Goal: Information Seeking & Learning: Learn about a topic

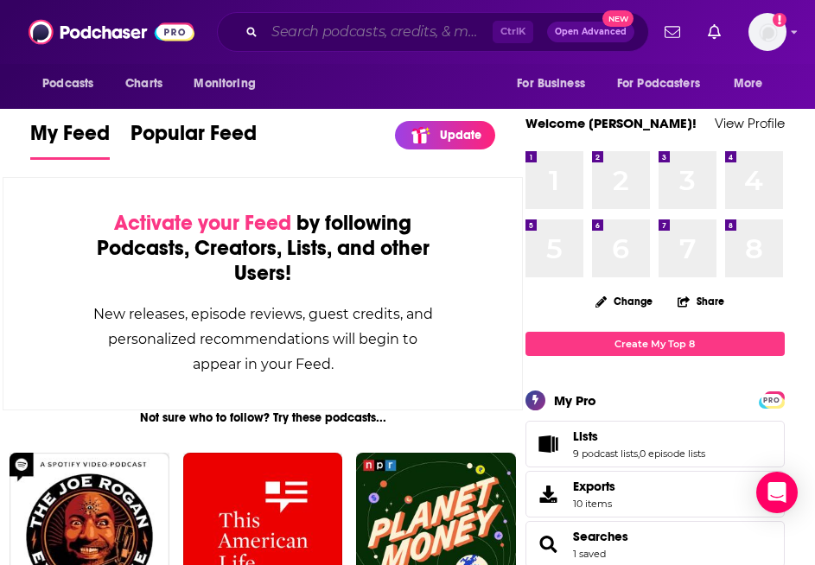
click at [378, 27] on input "Search podcasts, credits, & more..." at bounding box center [378, 32] width 228 height 28
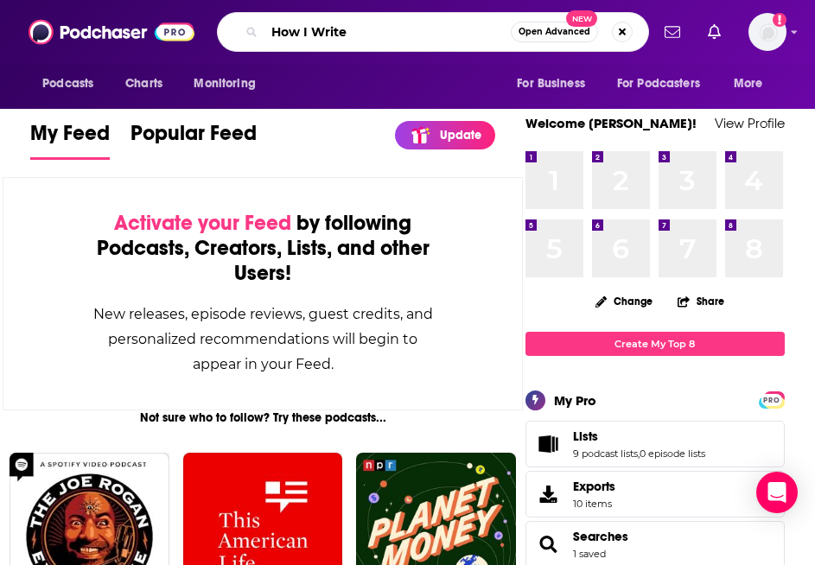
type input "How I Write"
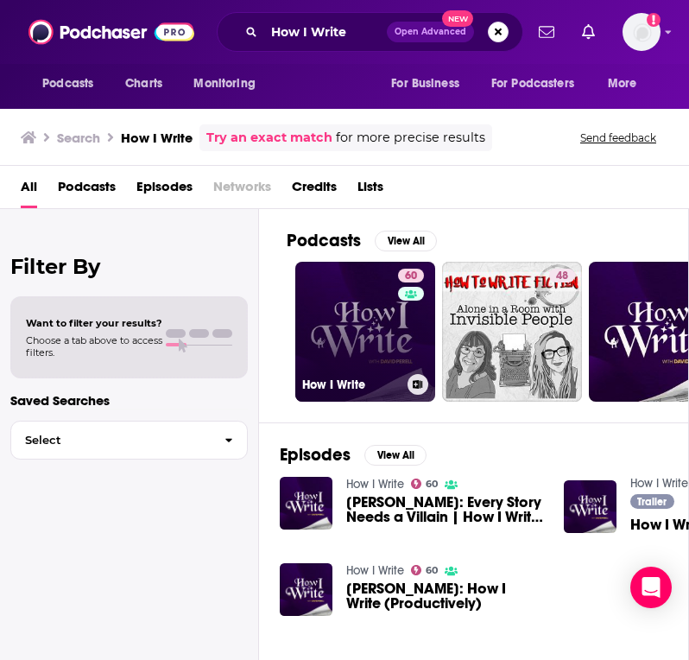
click at [384, 340] on link "60 How I Write" at bounding box center [365, 332] width 140 height 140
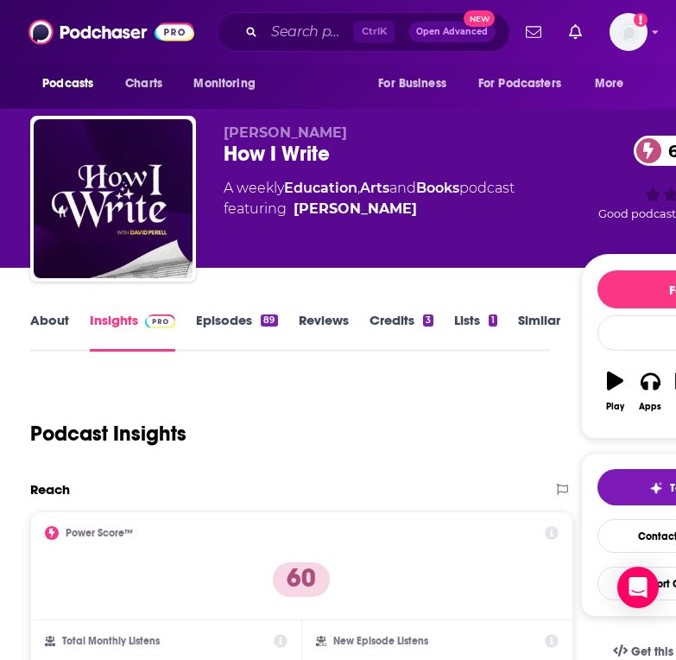
click at [60, 334] on link "About" at bounding box center [49, 332] width 39 height 40
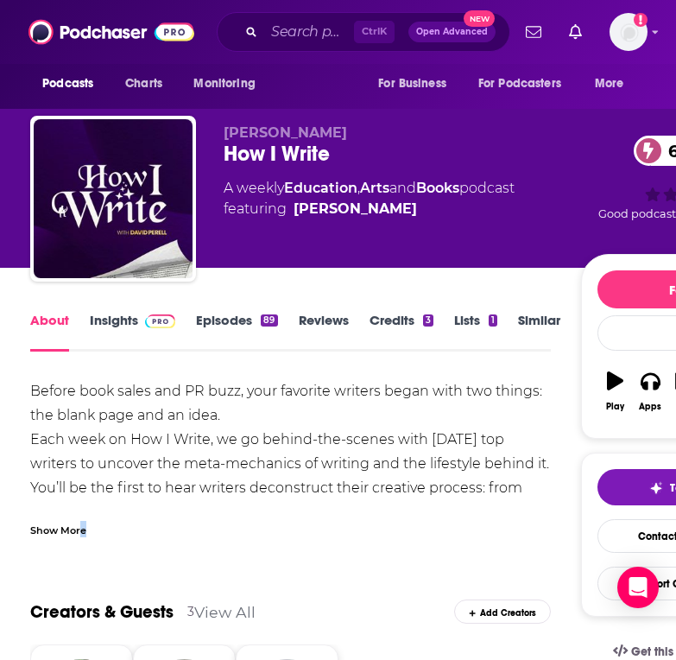
drag, startPoint x: 85, startPoint y: 523, endPoint x: 95, endPoint y: 521, distance: 10.7
click at [82, 523] on div "Show More" at bounding box center [58, 529] width 56 height 16
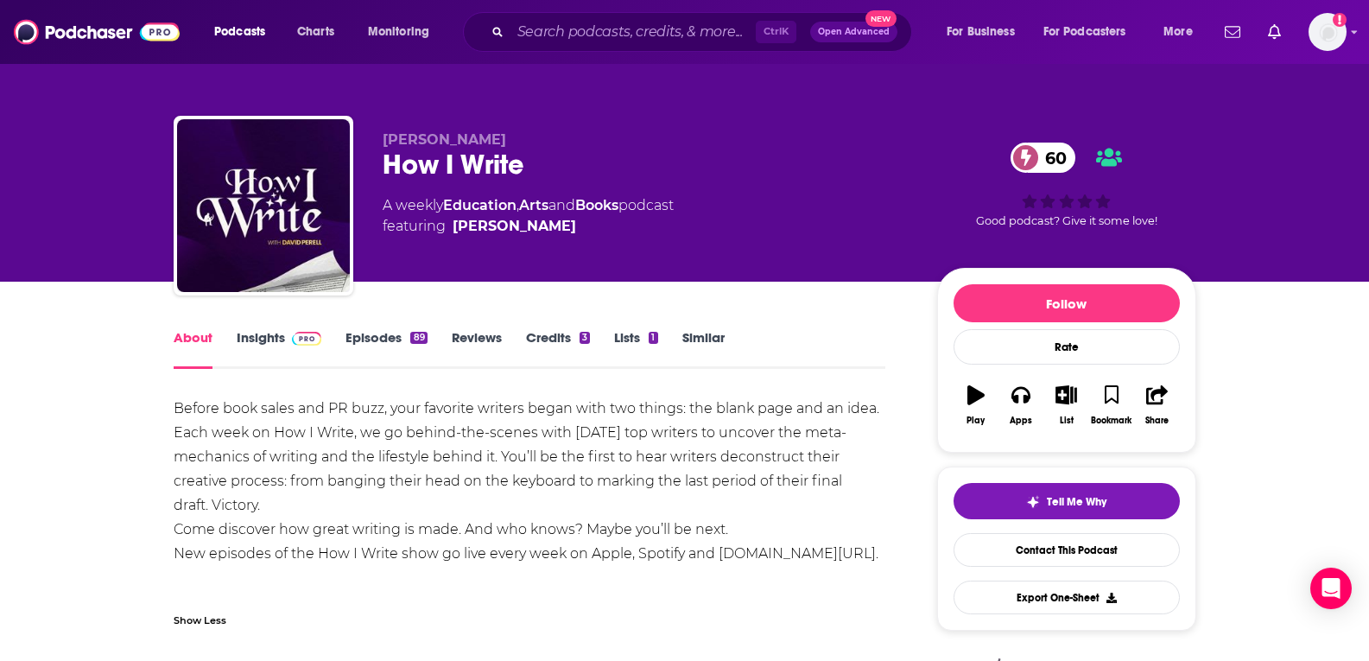
click at [256, 343] on link "Insights" at bounding box center [280, 349] width 86 height 40
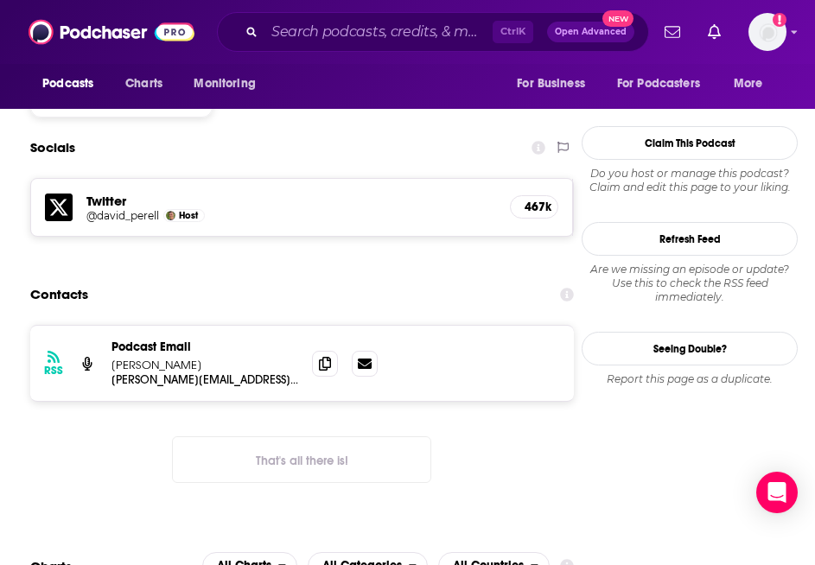
scroll to position [1209, 0]
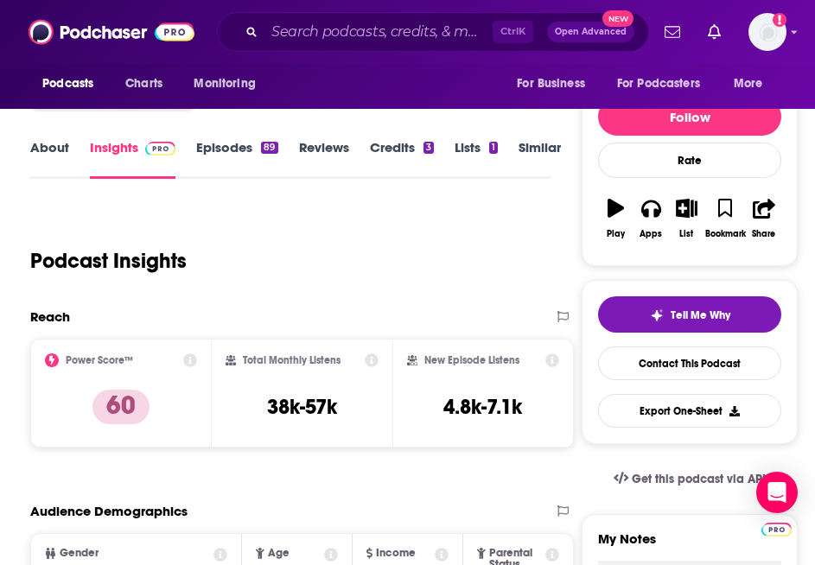
click at [444, 279] on div "Podcast Insights" at bounding box center [283, 250] width 507 height 88
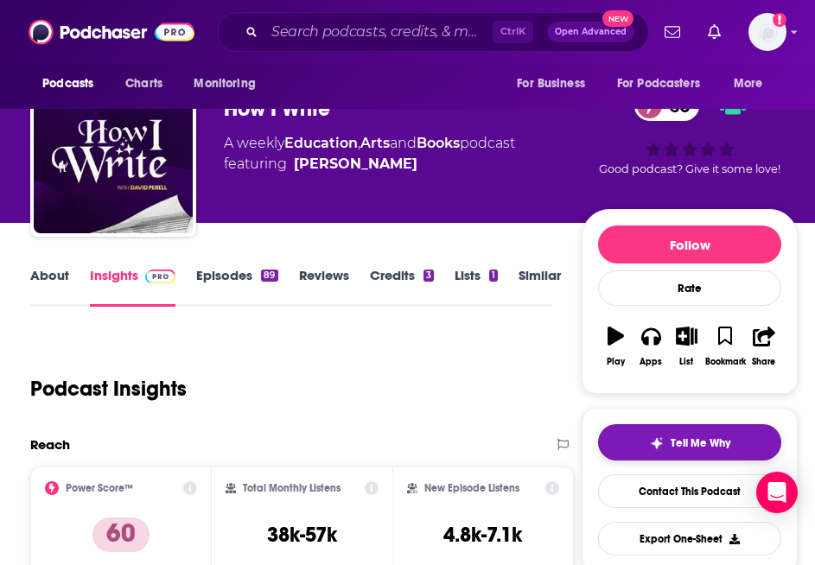
scroll to position [86, 0]
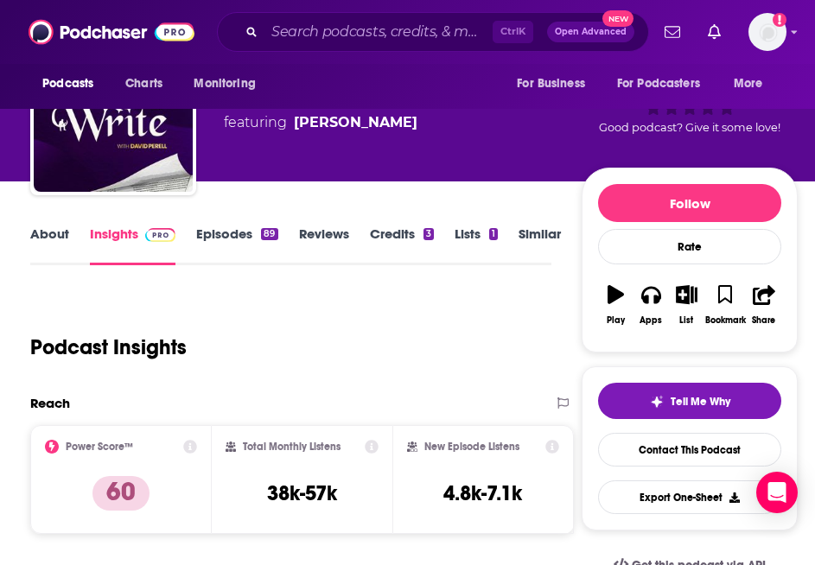
click at [625, 295] on button "Play" at bounding box center [615, 305] width 35 height 62
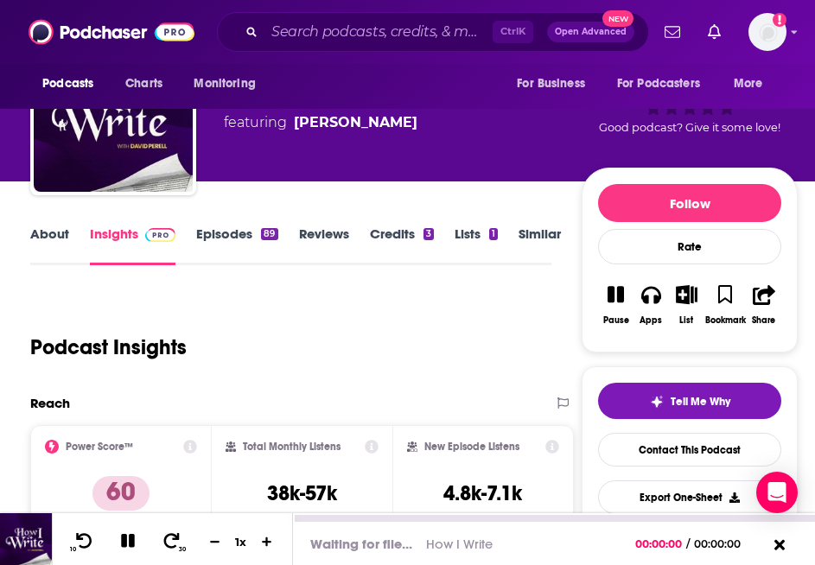
click at [124, 541] on icon at bounding box center [128, 541] width 14 height 14
click at [230, 238] on link "Episodes 89" at bounding box center [236, 245] width 81 height 40
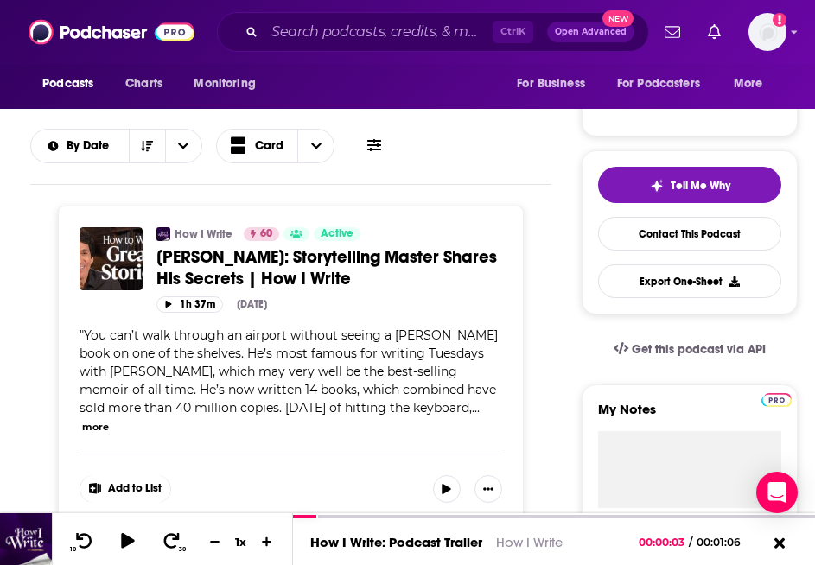
scroll to position [259, 0]
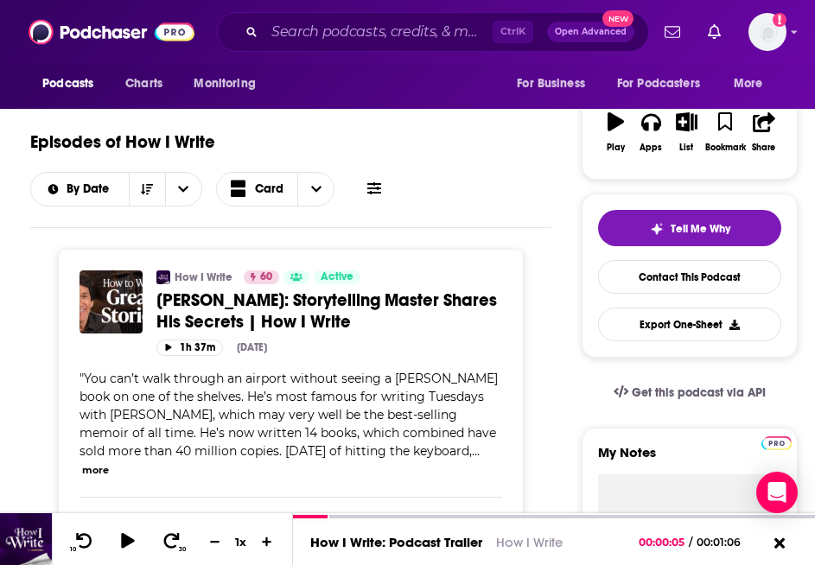
click at [208, 305] on span "[PERSON_NAME]: Storytelling Master Shares His Secrets | How I Write" at bounding box center [326, 310] width 340 height 43
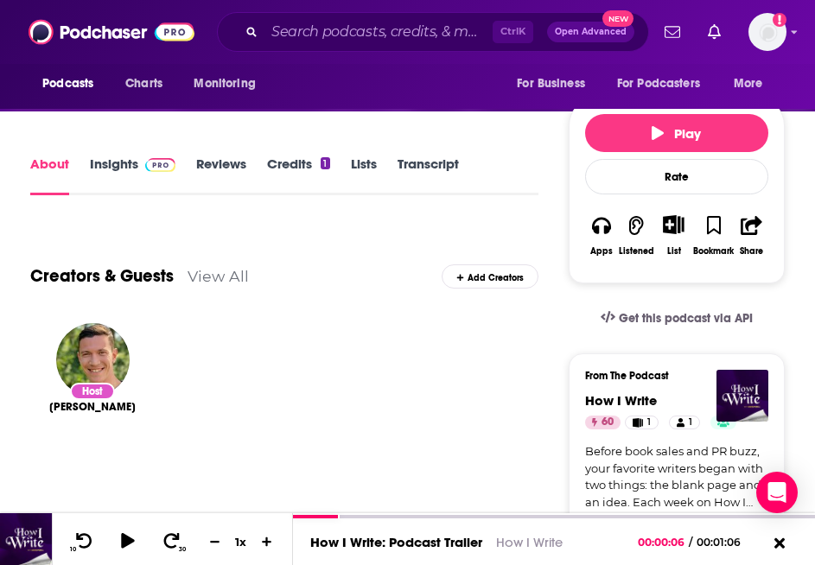
scroll to position [259, 0]
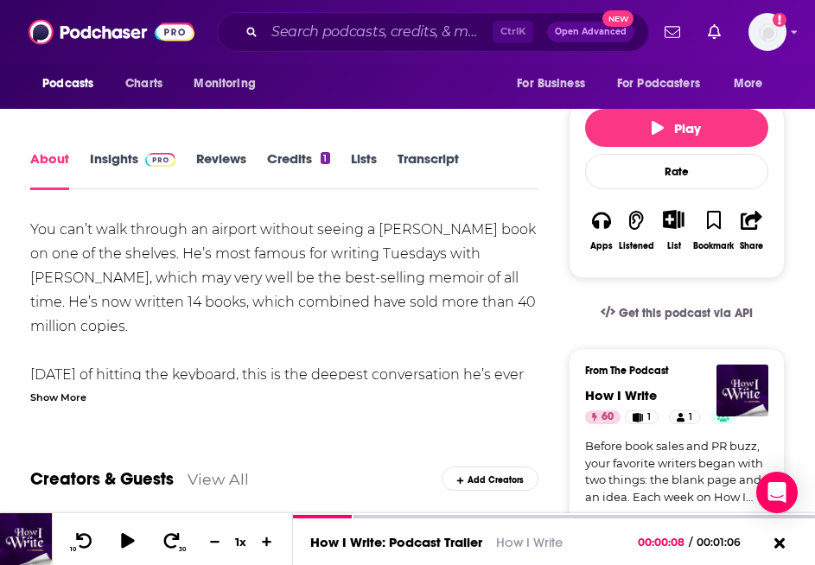
click at [363, 163] on link "Lists" at bounding box center [364, 170] width 26 height 40
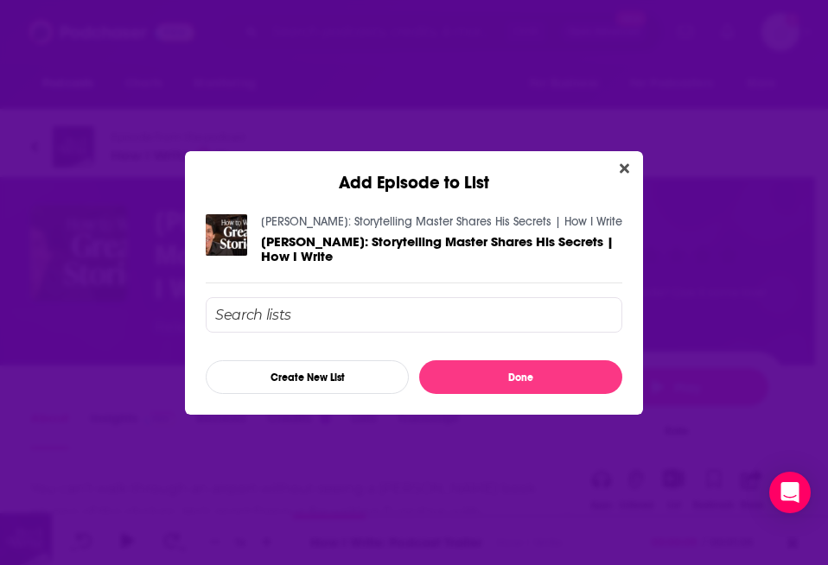
click at [609, 176] on div "Add Episode to List" at bounding box center [414, 172] width 458 height 42
click at [616, 175] on button "Close" at bounding box center [623, 169] width 23 height 22
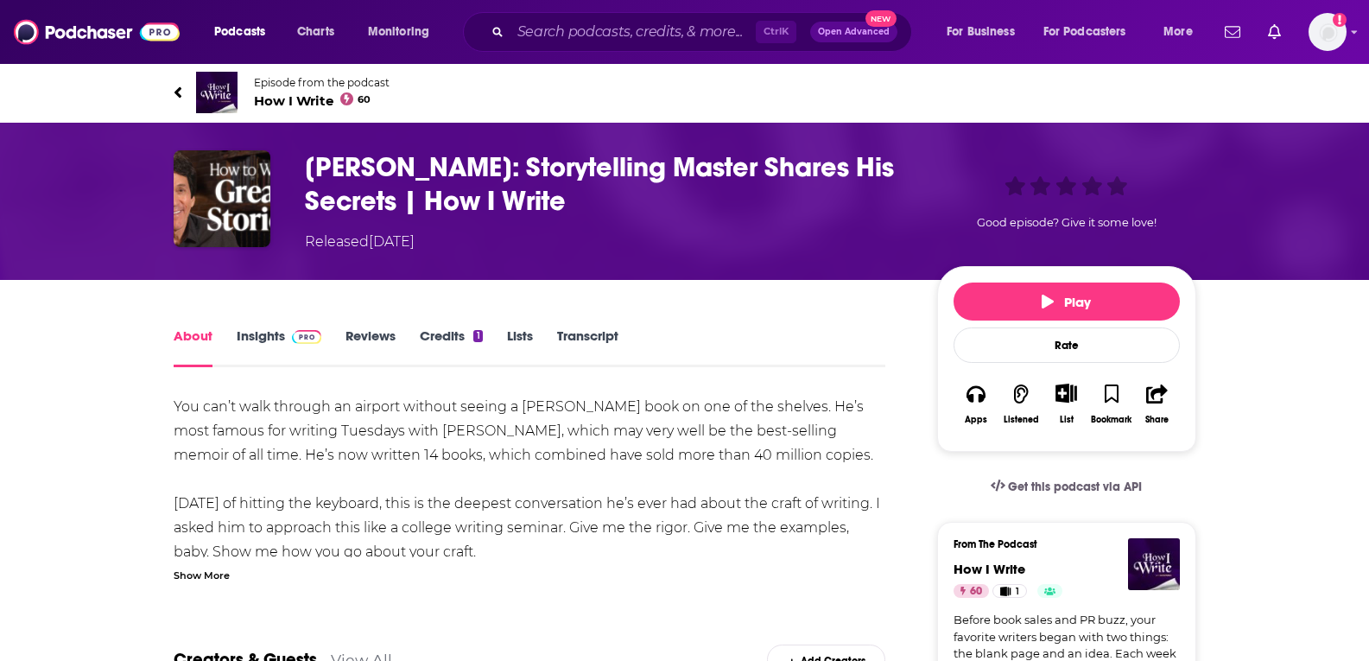
click at [185, 98] on link "Episode from the podcast How I Write 60" at bounding box center [429, 92] width 511 height 41
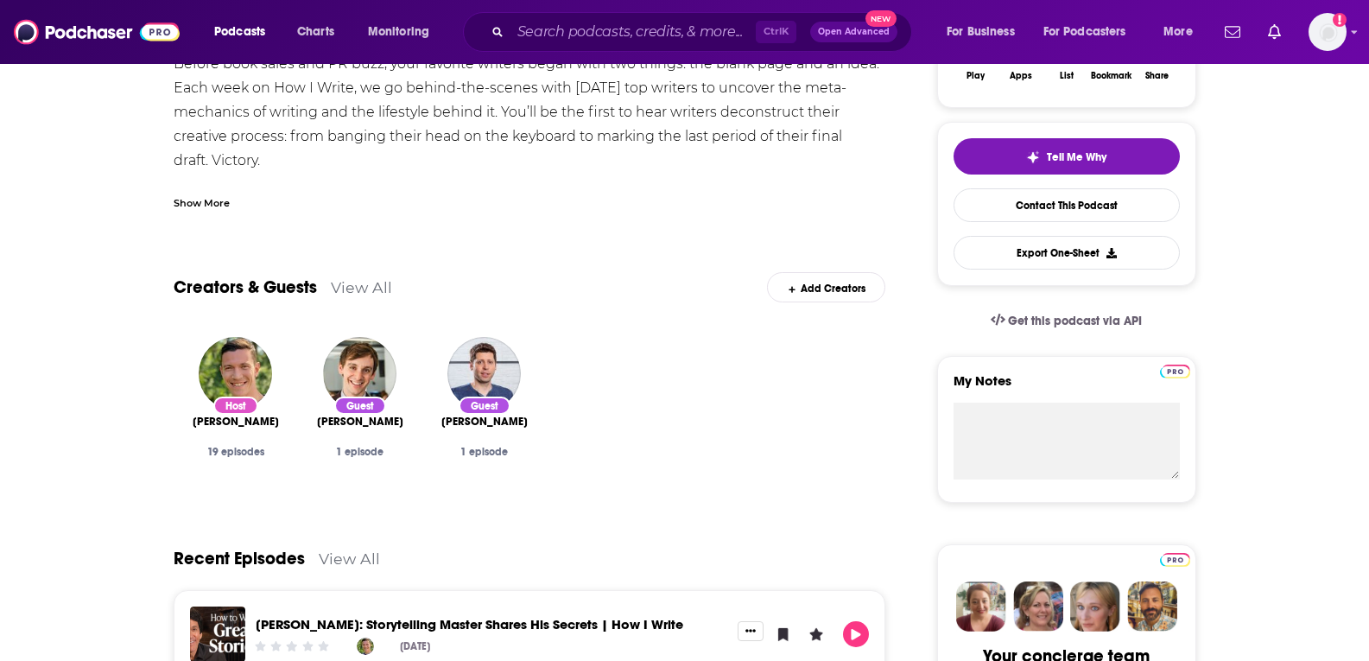
scroll to position [173, 0]
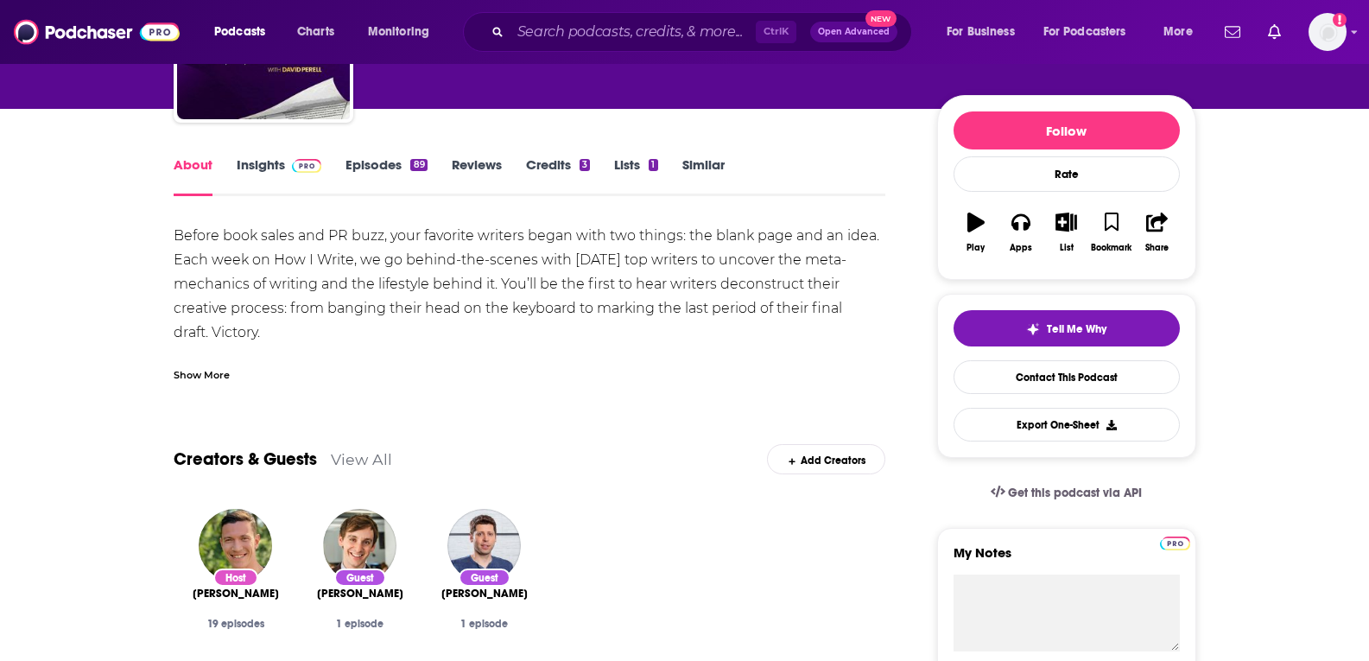
click at [473, 179] on link "Reviews" at bounding box center [477, 176] width 50 height 40
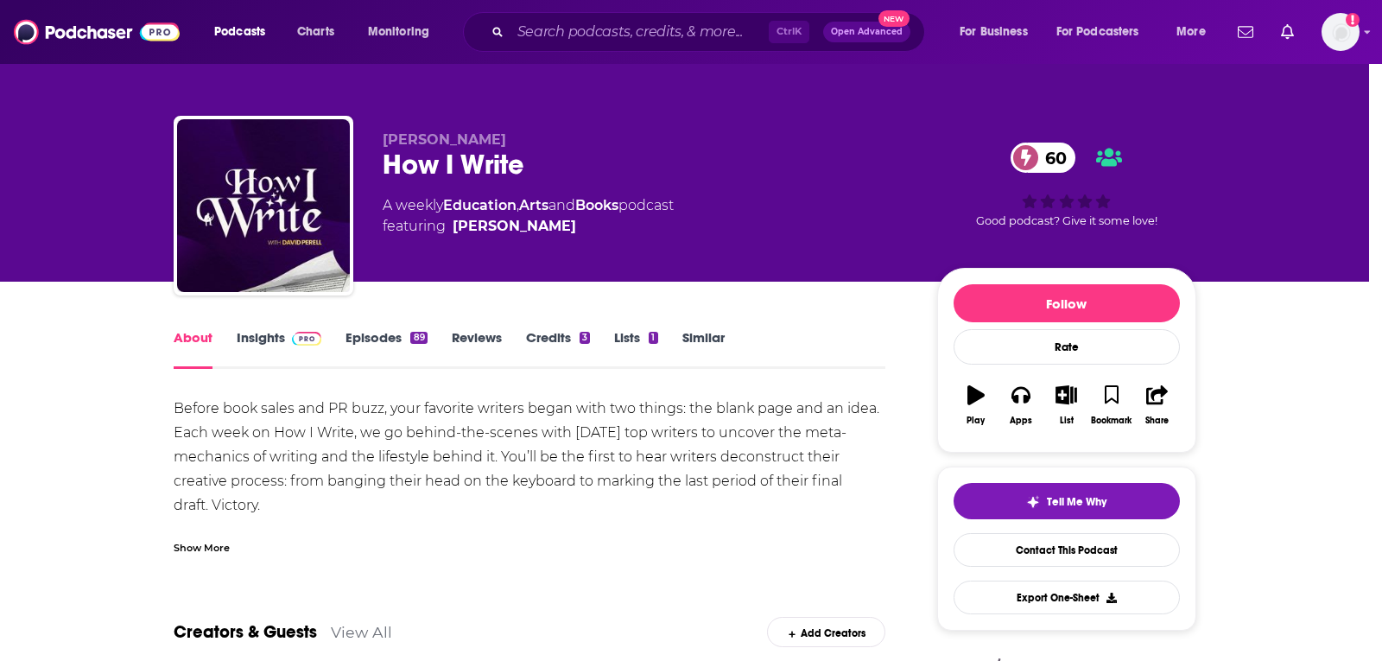
click at [485, 167] on div "No Reviews This podcast has no reviews yet, why not add one yourself? Maybe Lat…" at bounding box center [691, 330] width 1382 height 661
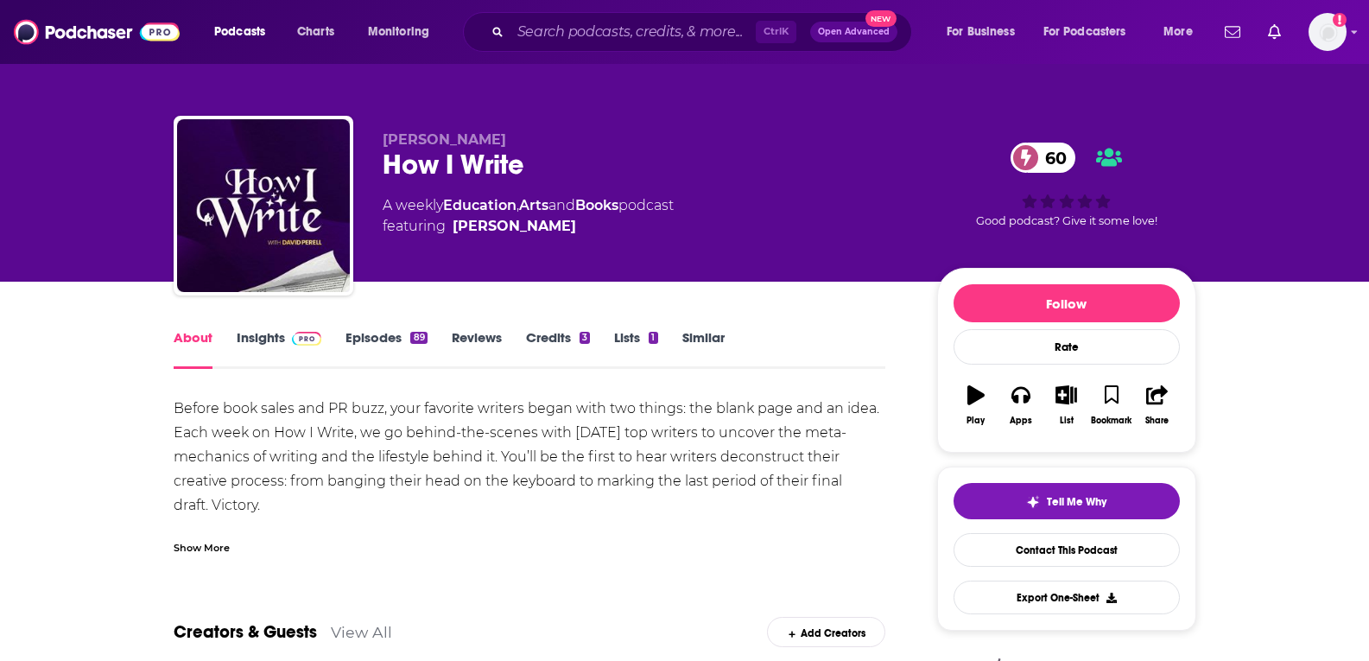
click at [463, 339] on link "Reviews" at bounding box center [477, 349] width 50 height 40
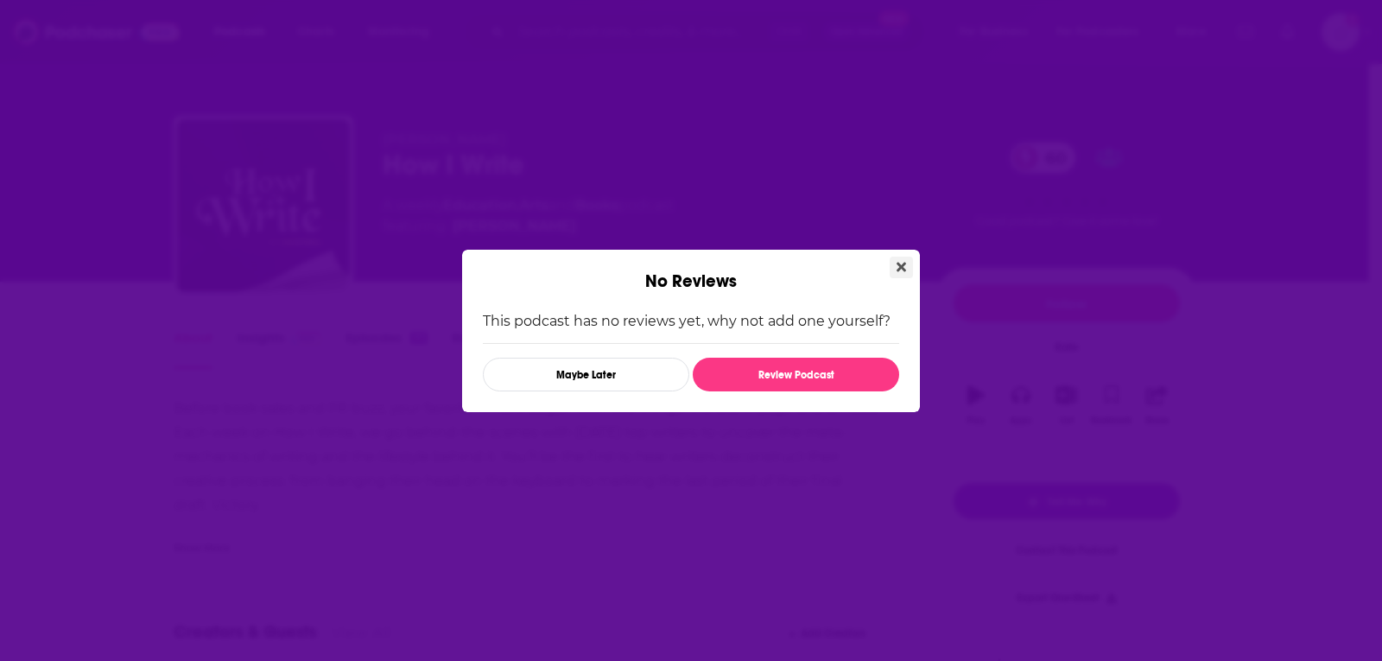
click at [904, 272] on icon "Close" at bounding box center [902, 267] width 10 height 14
